Goal: Contribute content

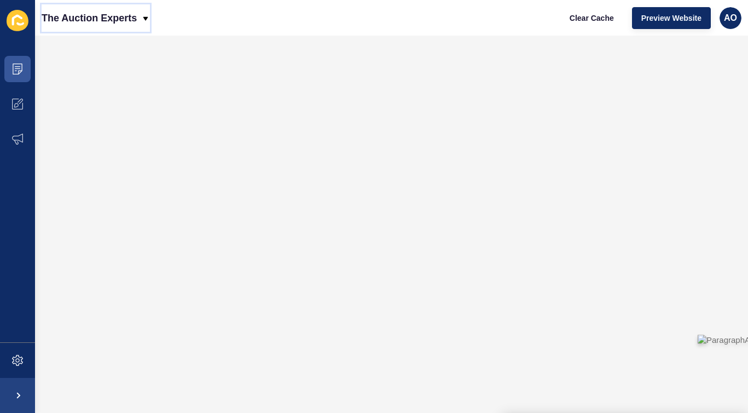
click at [146, 15] on icon at bounding box center [145, 18] width 9 height 9
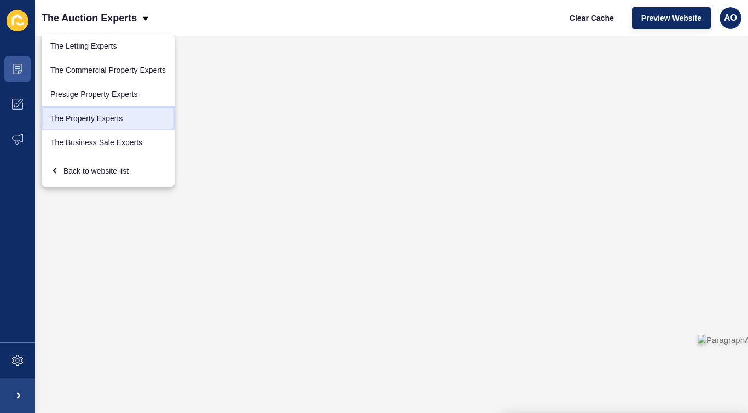
click at [78, 116] on link "The Property Experts" at bounding box center [108, 118] width 133 height 24
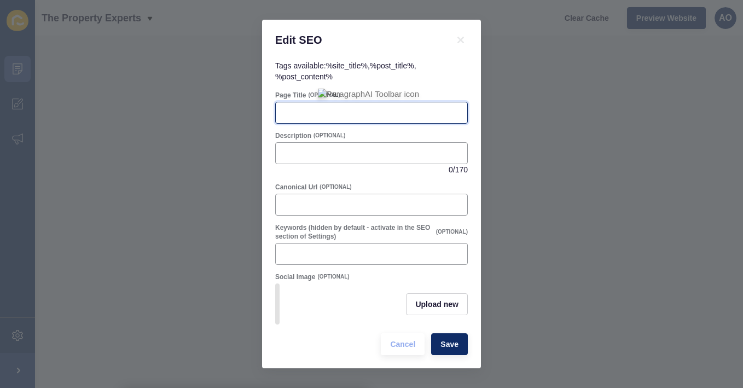
click at [291, 109] on input "Page Title" at bounding box center [371, 112] width 178 height 11
paste input "Tips for Making an Offer: First-Time Buyers"
type input "Tips for Making an Offer: First-Time Buyers"
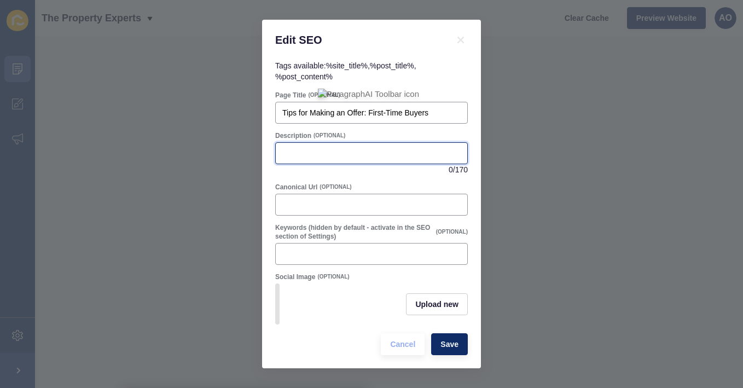
click at [299, 148] on input "Description" at bounding box center [371, 153] width 178 height 11
click at [295, 154] on input "Description" at bounding box center [371, 153] width 178 height 11
paste input "First-time home buyer's guide to making an offer. Learn how to secure your drea…"
type input "First-time home buyer's guide to making an offer. Learn how to secure your drea…"
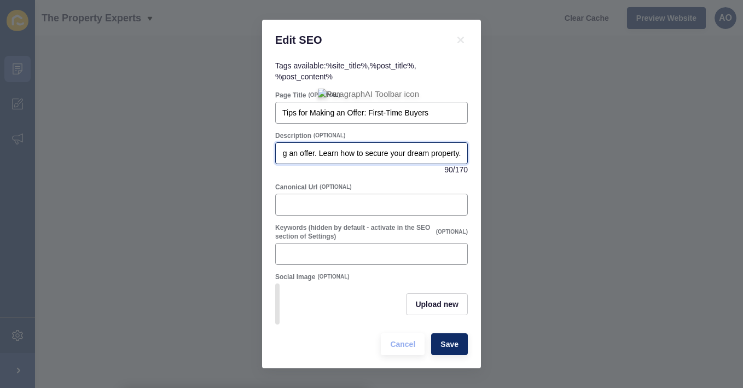
scroll to position [0, 0]
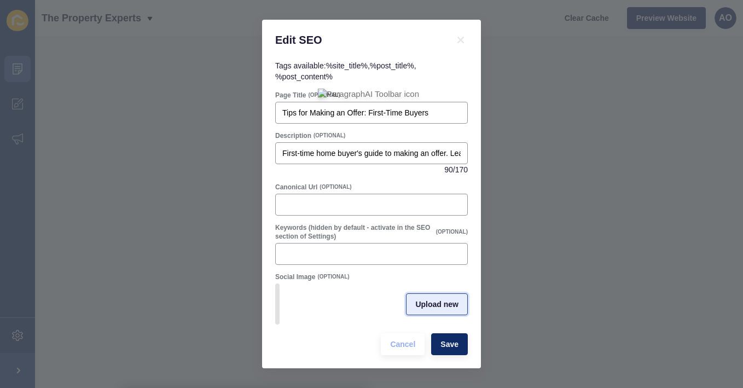
click at [428, 302] on span "Upload new" at bounding box center [437, 304] width 43 height 11
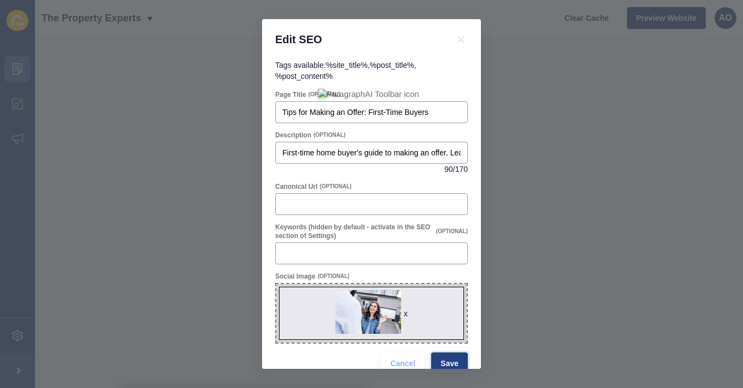
click at [446, 360] on span "Save" at bounding box center [450, 363] width 18 height 11
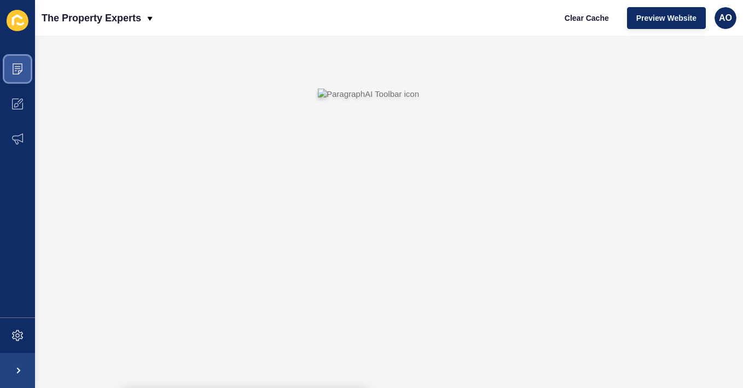
click at [21, 67] on icon at bounding box center [17, 69] width 11 height 11
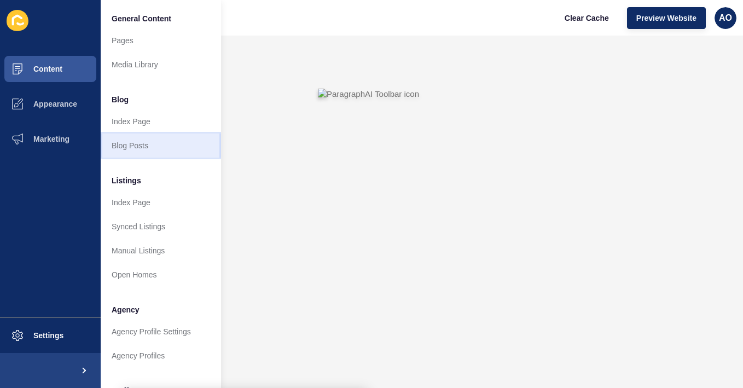
click at [134, 140] on link "Blog Posts" at bounding box center [161, 146] width 120 height 24
